Goal: Consume media (video, audio): Consume media (video, audio)

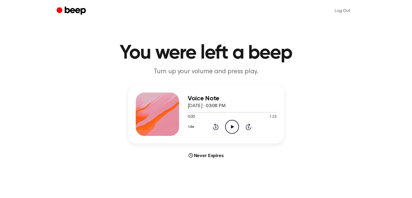
click at [227, 128] on icon "Play Audio" at bounding box center [232, 127] width 14 height 14
click at [249, 127] on icon "Skip 5 seconds" at bounding box center [248, 126] width 6 height 7
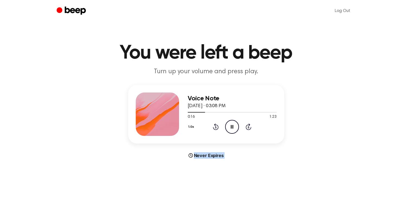
click at [249, 127] on icon "Skip 5 seconds" at bounding box center [248, 126] width 6 height 7
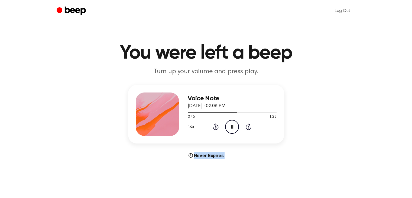
click at [249, 127] on icon "Skip 5 seconds" at bounding box center [248, 126] width 6 height 7
